Goal: Task Accomplishment & Management: Manage account settings

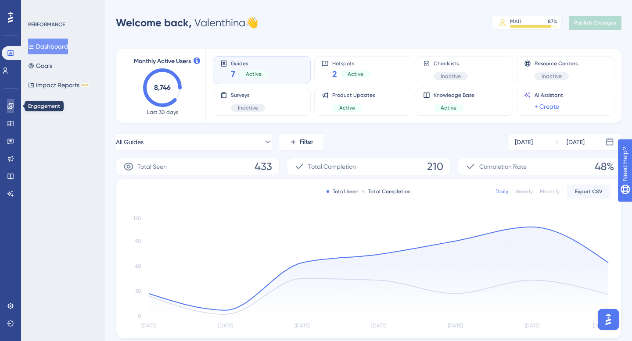
click at [9, 108] on icon at bounding box center [10, 106] width 7 height 7
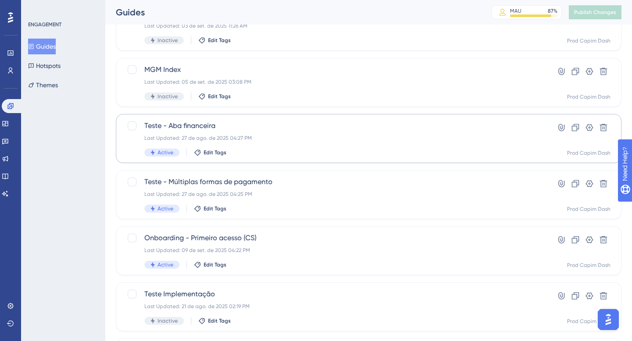
scroll to position [225, 0]
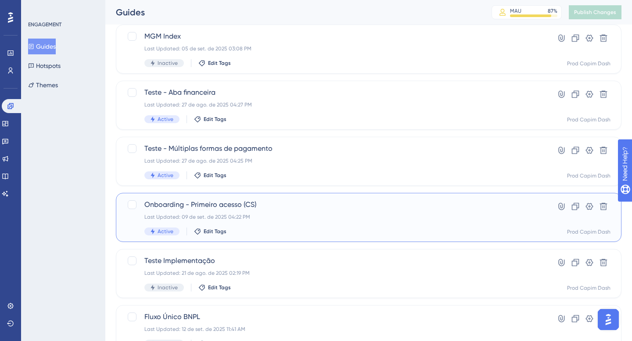
click at [280, 228] on div "Active Edit Tags" at bounding box center [333, 232] width 378 height 8
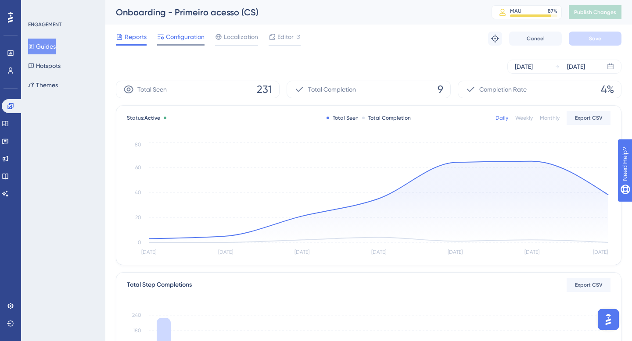
click at [189, 34] on span "Configuration" at bounding box center [185, 37] width 39 height 11
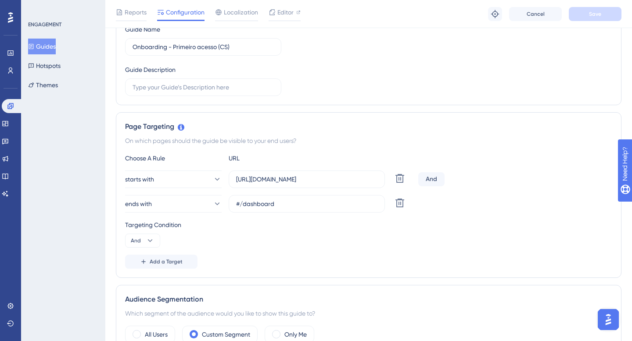
scroll to position [136, 0]
